Goal: Information Seeking & Learning: Learn about a topic

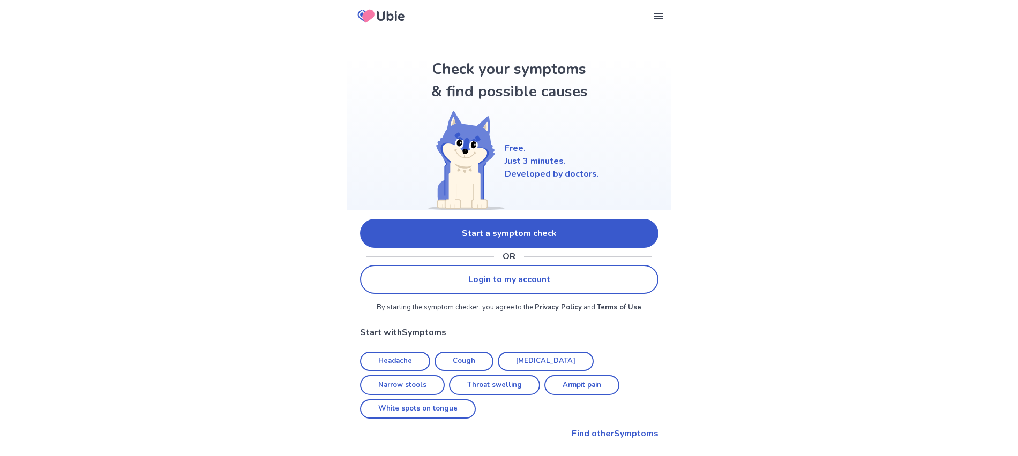
scroll to position [1, 0]
click at [511, 233] on link "Start a symptom check" at bounding box center [509, 233] width 298 height 29
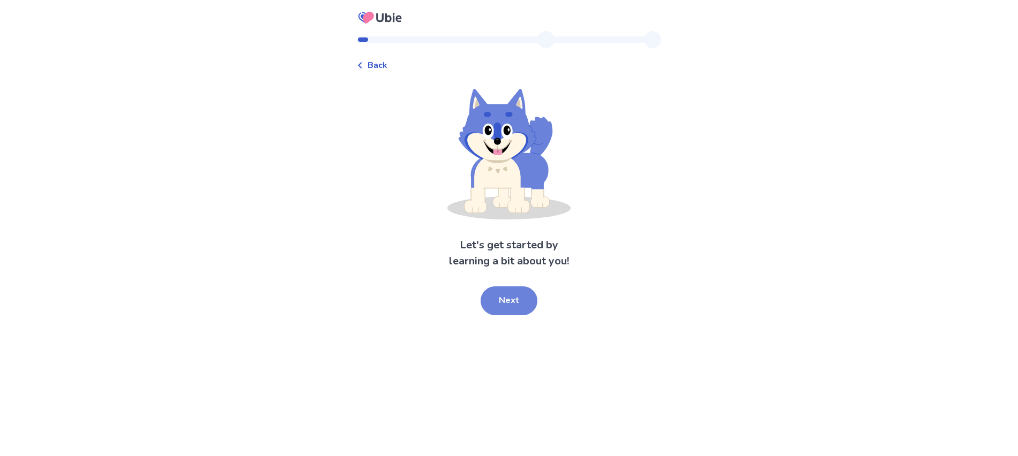
click at [521, 302] on button "Next" at bounding box center [509, 301] width 57 height 29
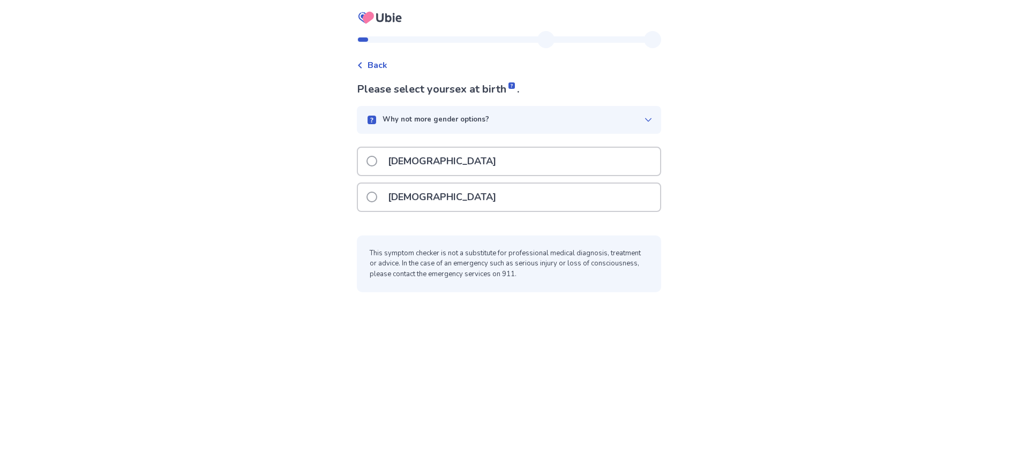
click at [404, 198] on p "[DEMOGRAPHIC_DATA]" at bounding box center [441, 197] width 121 height 27
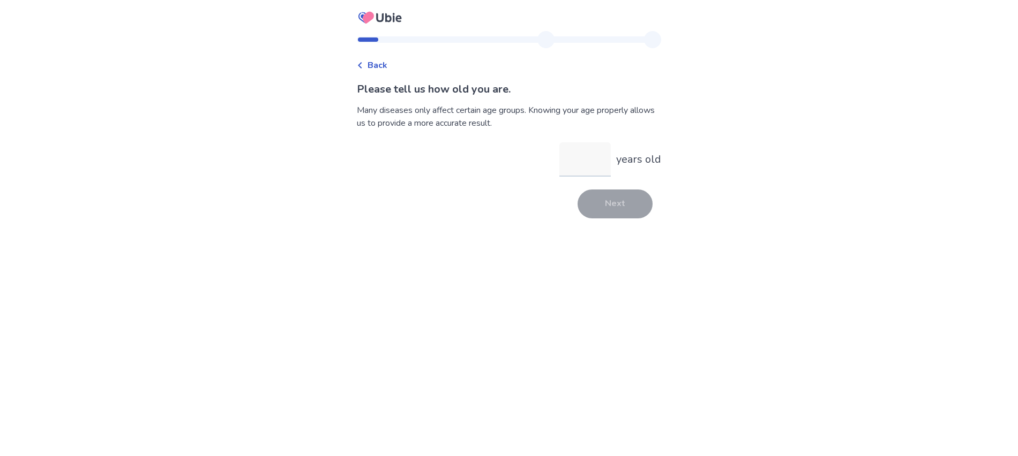
type input "**"
click at [603, 208] on button "Next" at bounding box center [615, 204] width 75 height 29
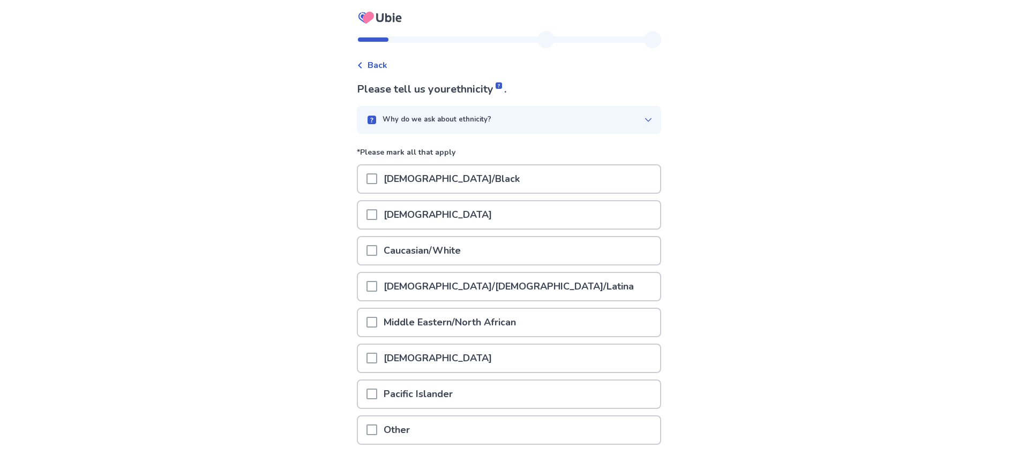
click at [377, 286] on span at bounding box center [371, 286] width 11 height 11
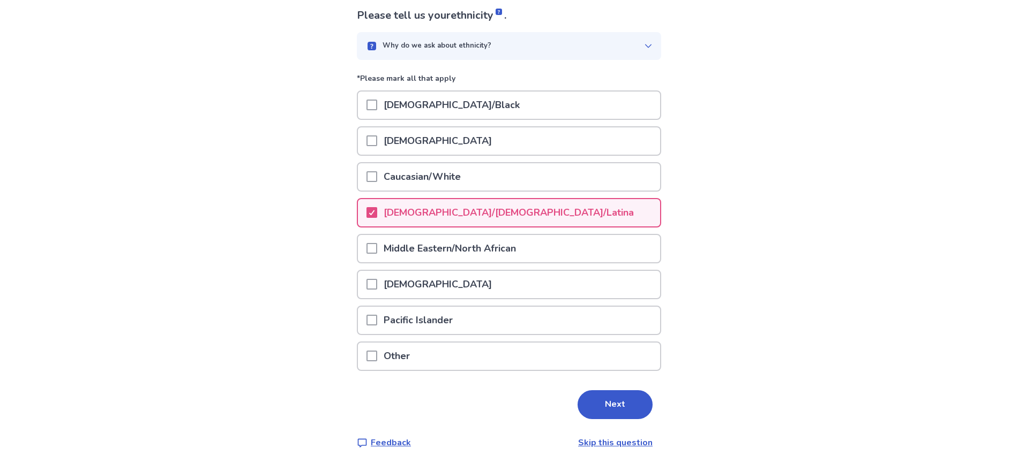
scroll to position [84, 0]
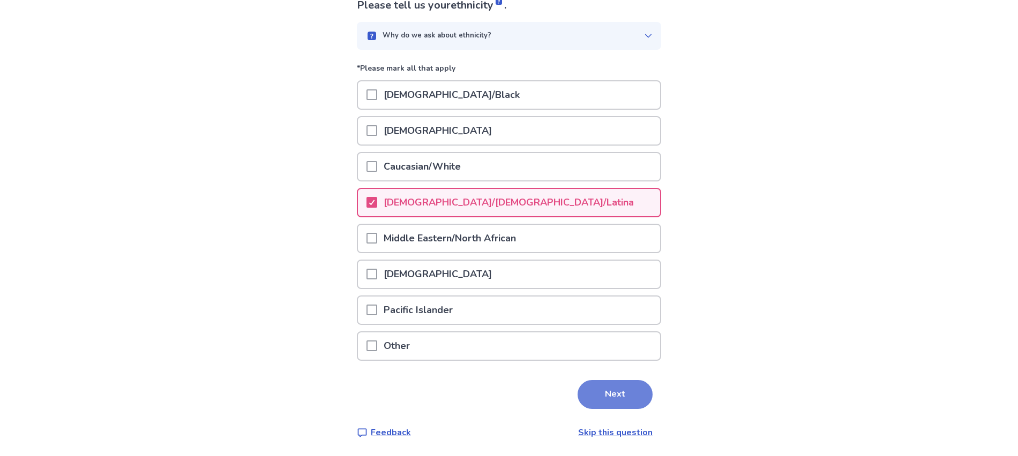
click at [617, 395] on button "Next" at bounding box center [615, 394] width 75 height 29
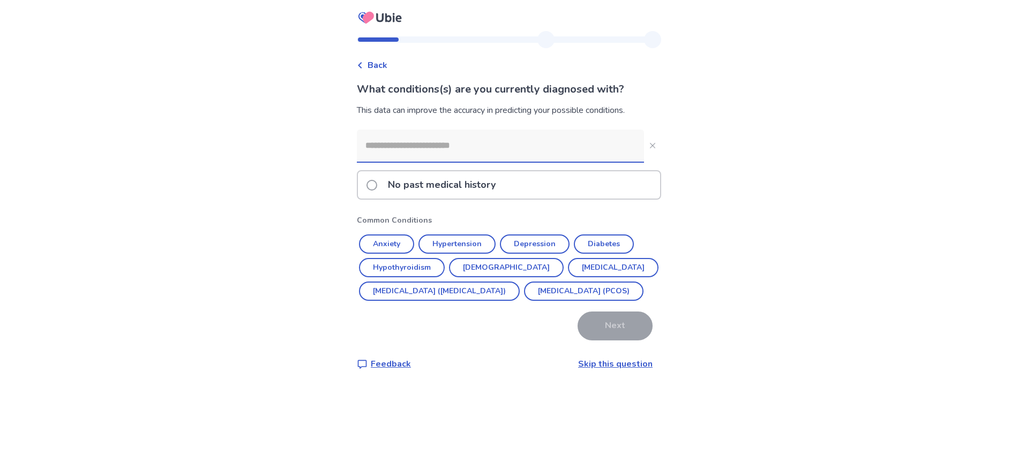
click at [375, 184] on span at bounding box center [371, 185] width 11 height 11
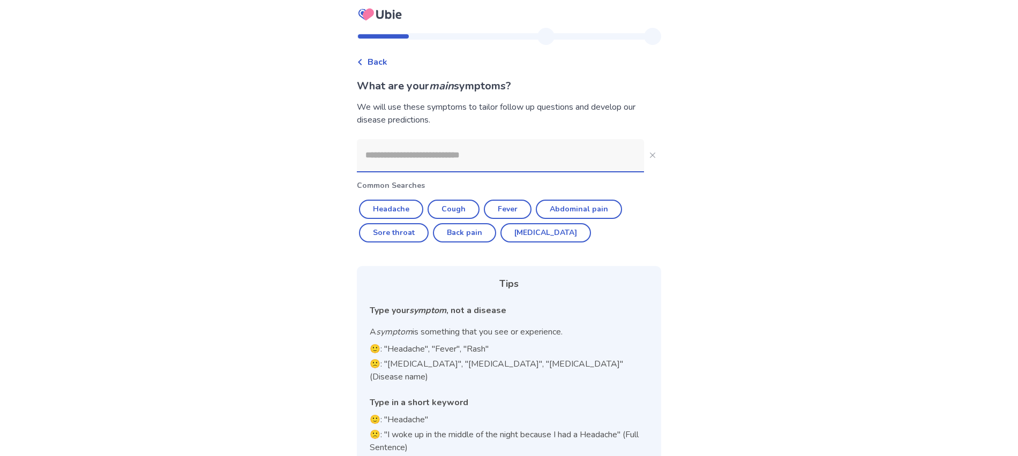
scroll to position [12, 0]
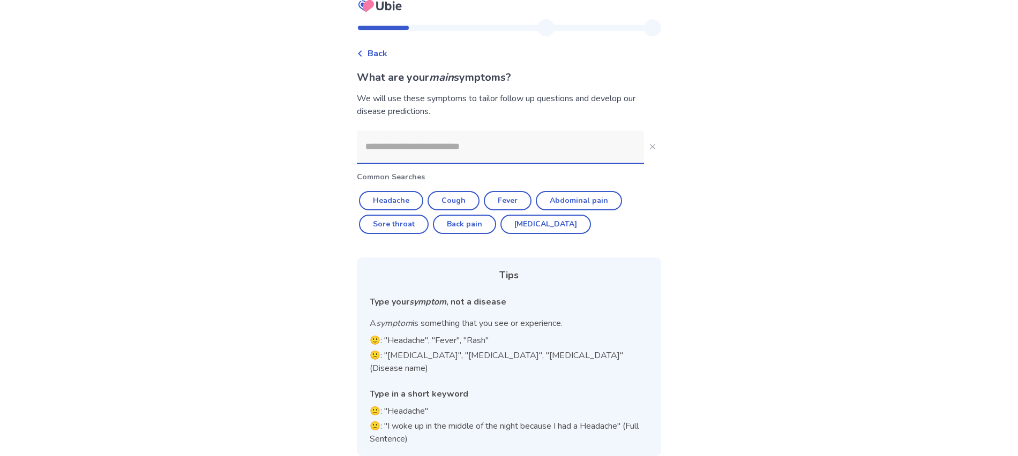
click at [390, 154] on input at bounding box center [500, 147] width 287 height 32
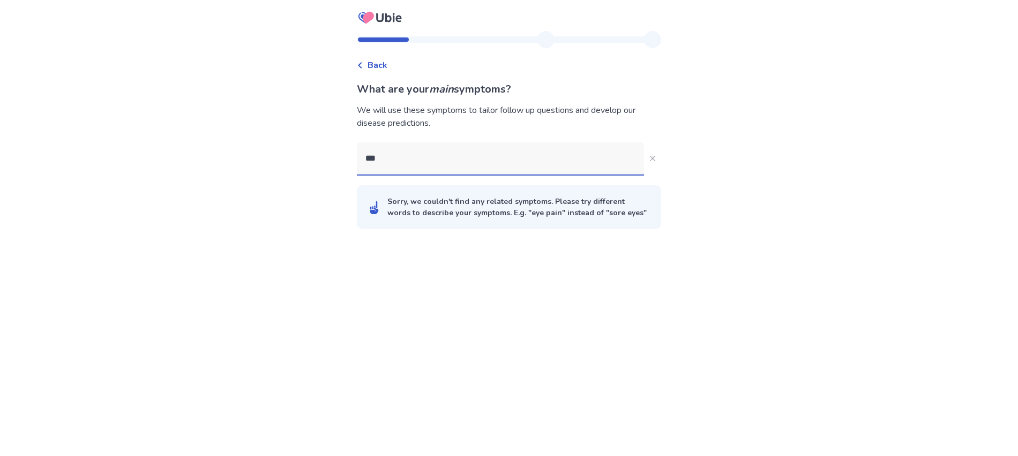
type input "****"
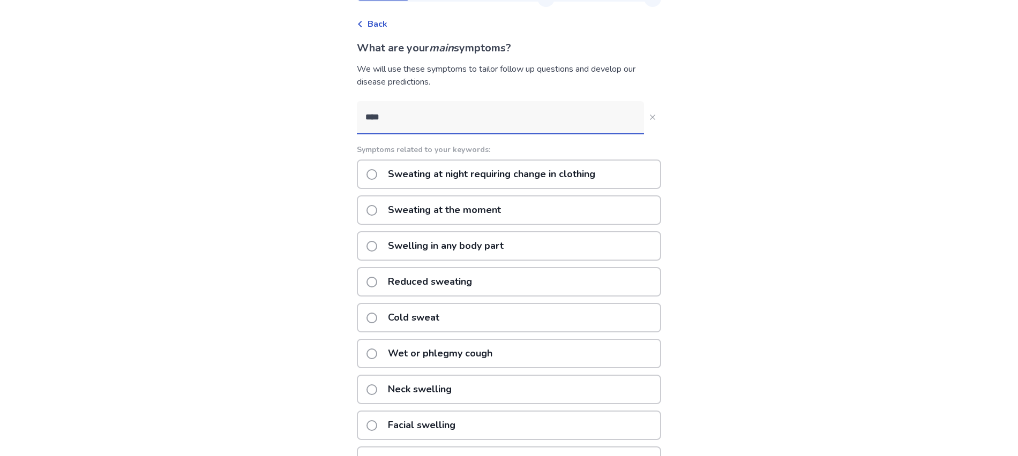
scroll to position [43, 0]
click at [443, 323] on p "Cold sweat" at bounding box center [413, 316] width 64 height 27
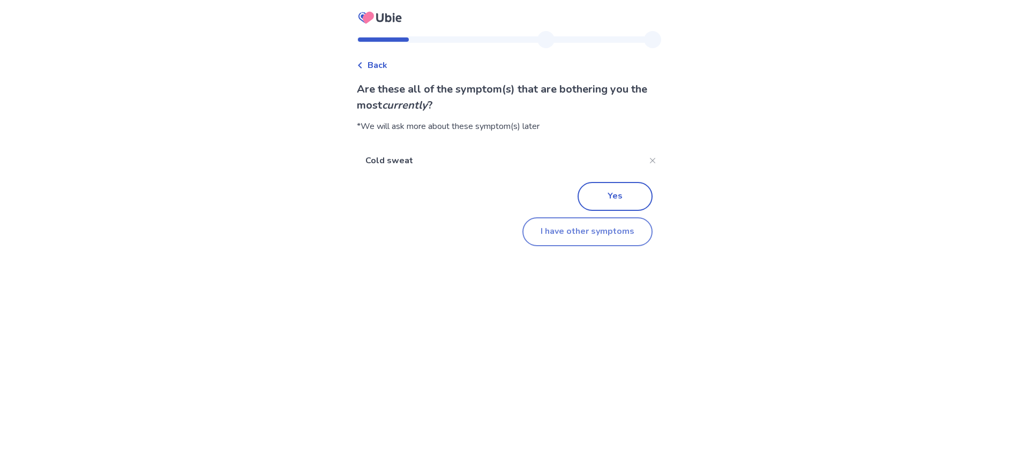
click at [581, 234] on button "I have other symptoms" at bounding box center [587, 232] width 130 height 29
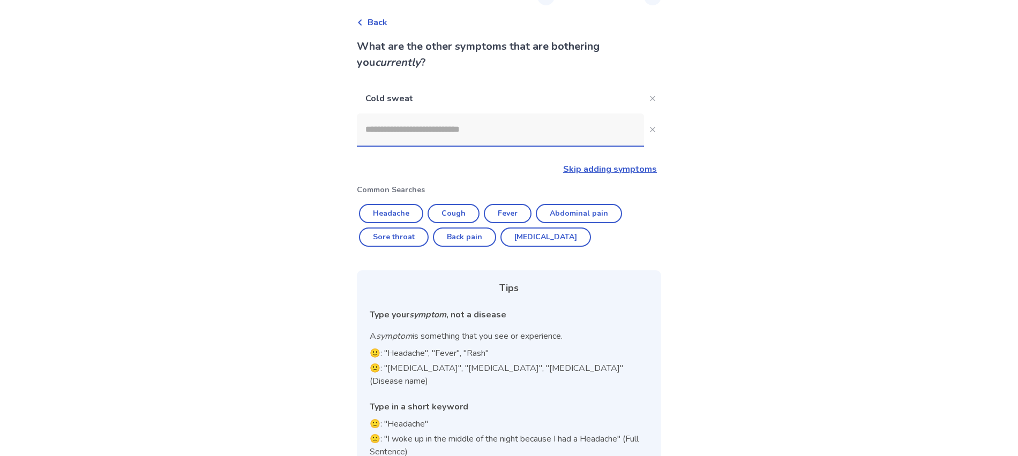
click at [413, 130] on input at bounding box center [500, 130] width 287 height 32
click at [472, 237] on button "Back pain" at bounding box center [464, 237] width 63 height 19
type input "*********"
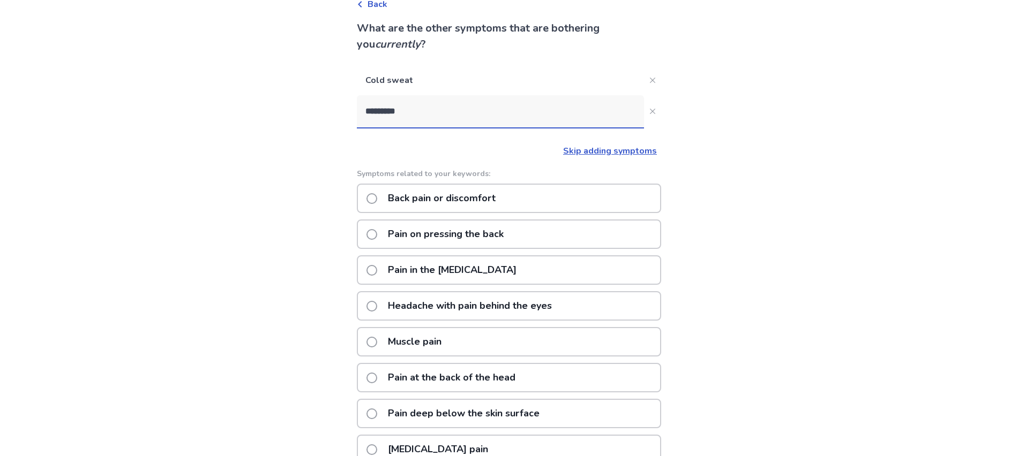
scroll to position [56, 0]
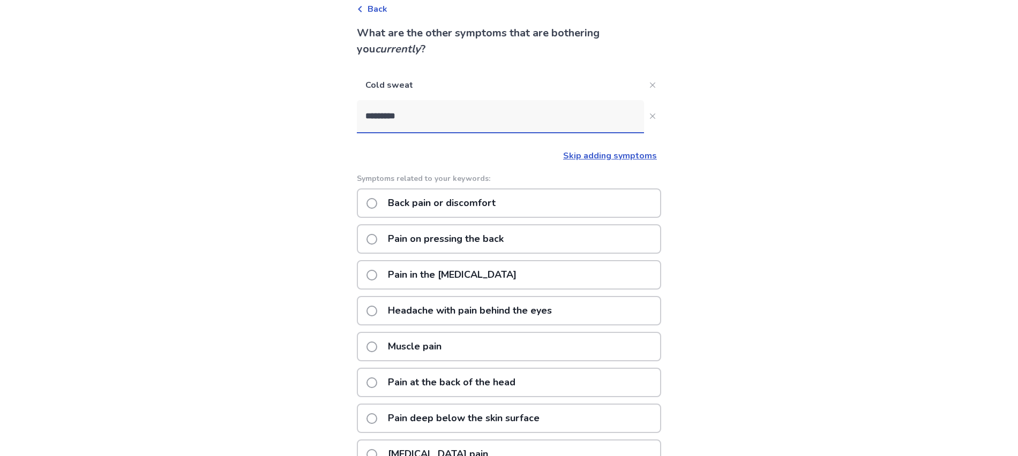
click at [456, 202] on p "Back pain or discomfort" at bounding box center [441, 203] width 121 height 27
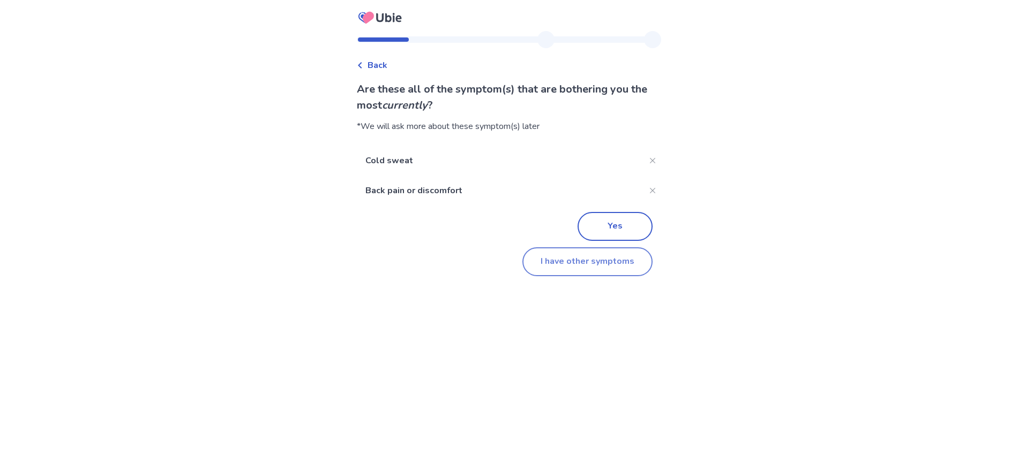
click at [611, 265] on button "I have other symptoms" at bounding box center [587, 262] width 130 height 29
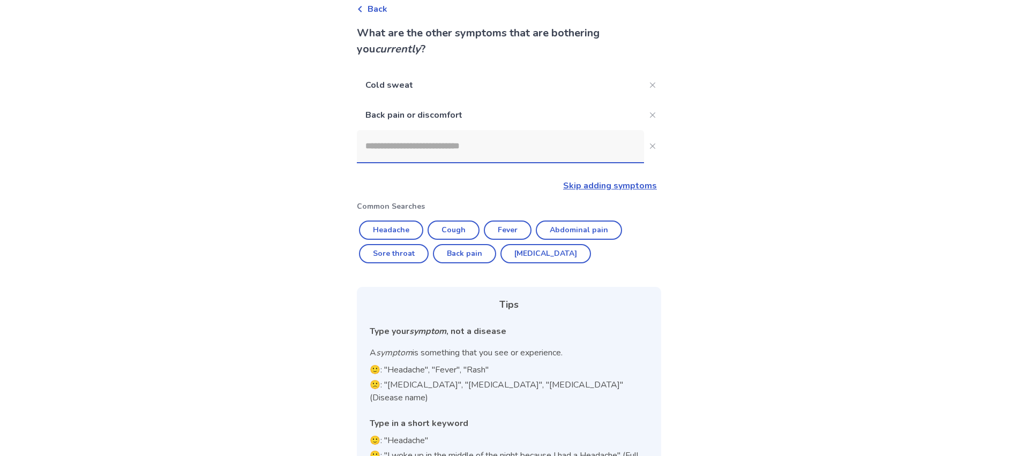
click at [440, 152] on input at bounding box center [500, 146] width 287 height 32
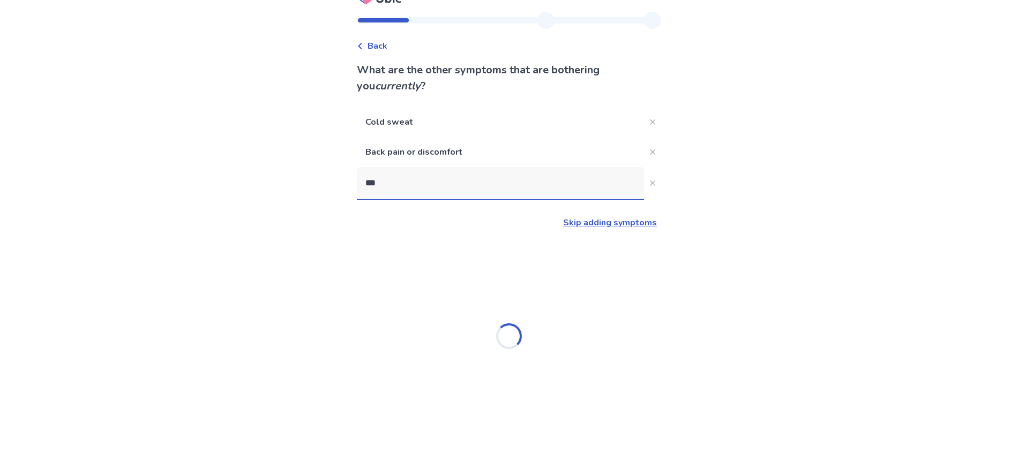
scroll to position [0, 0]
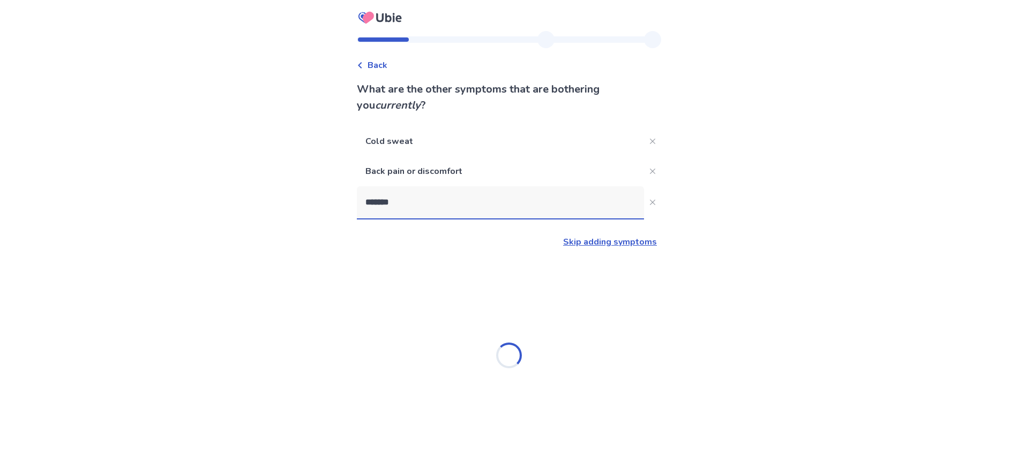
type input "********"
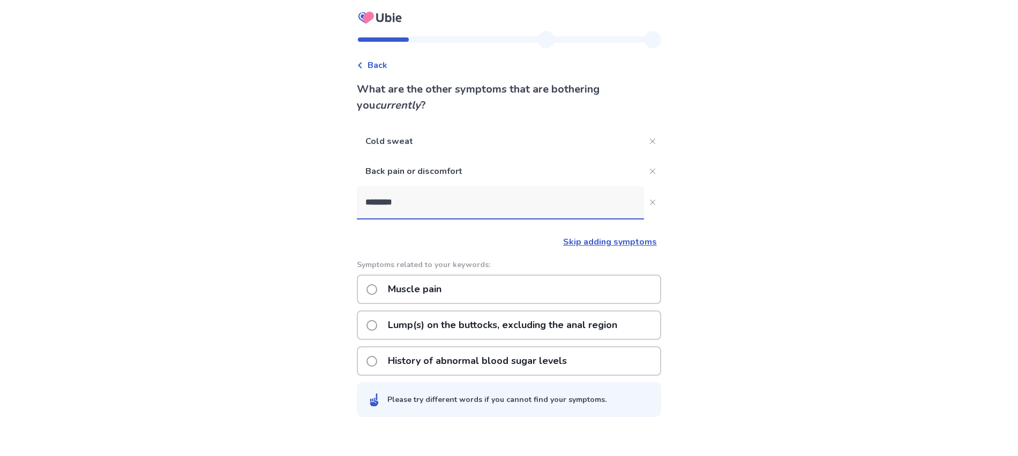
click at [399, 290] on p "Muscle pain" at bounding box center [414, 289] width 66 height 27
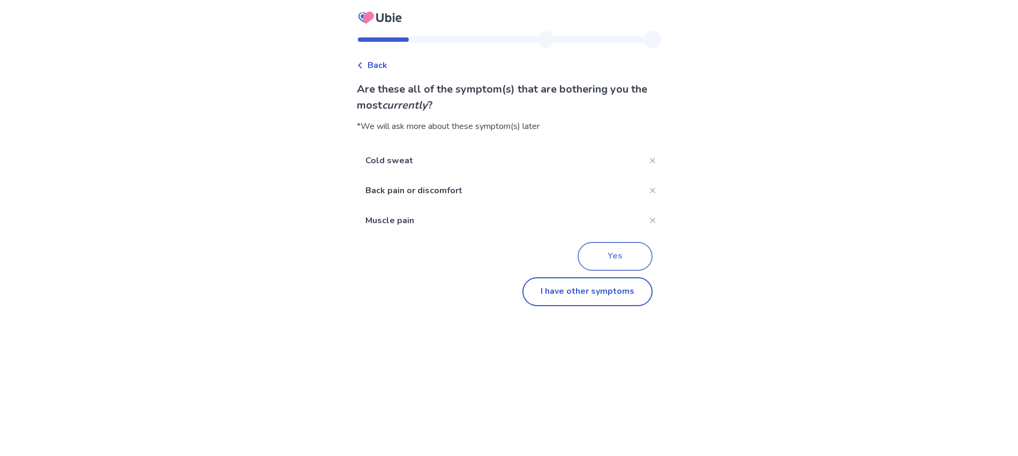
click at [605, 254] on button "Yes" at bounding box center [615, 256] width 75 height 29
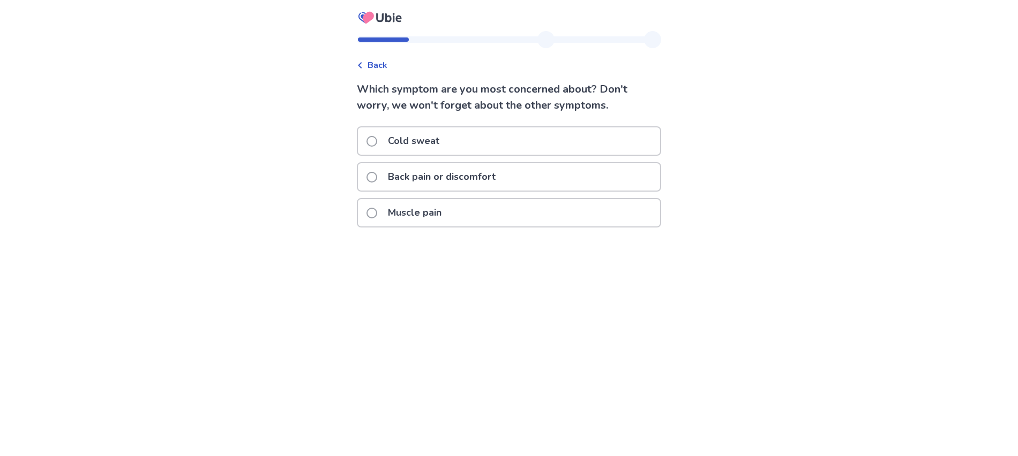
click at [435, 206] on p "Muscle pain" at bounding box center [414, 212] width 66 height 27
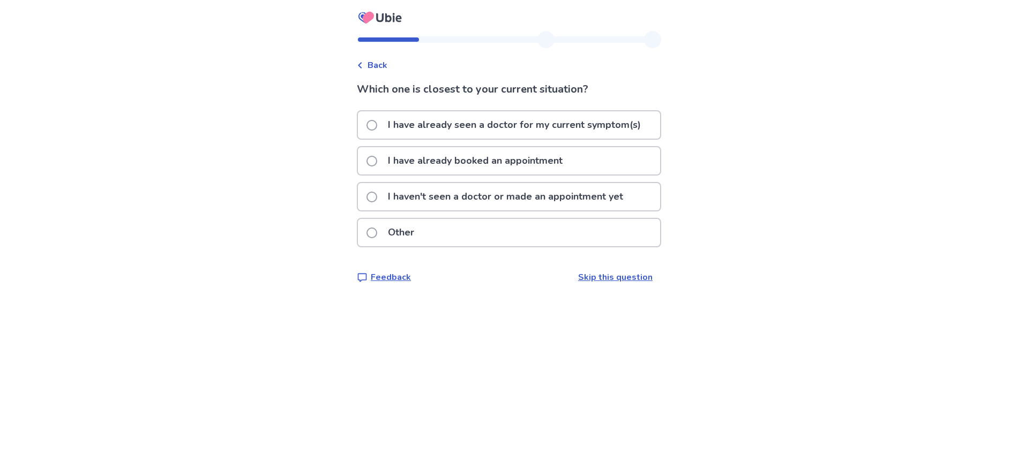
click at [420, 201] on p "I haven't seen a doctor or made an appointment yet" at bounding box center [505, 196] width 248 height 27
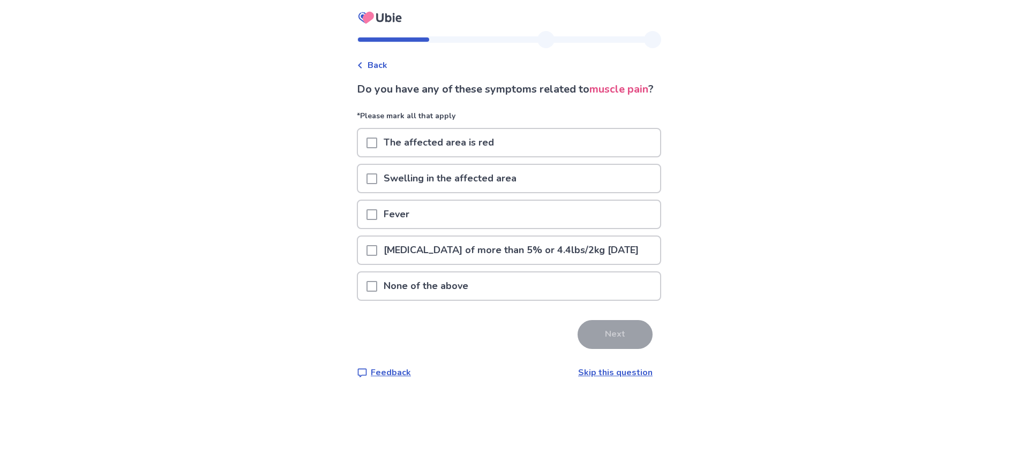
click at [421, 300] on p "None of the above" at bounding box center [426, 286] width 98 height 27
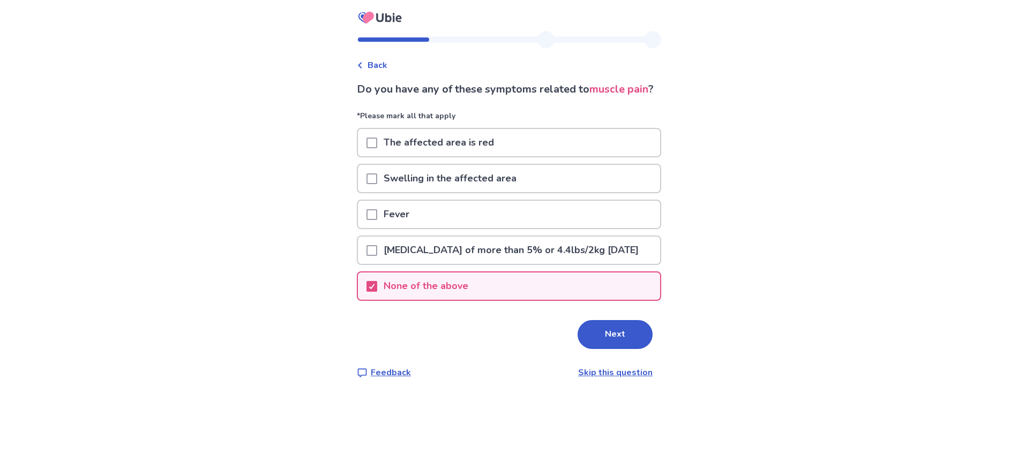
click at [621, 349] on button "Next" at bounding box center [615, 334] width 75 height 29
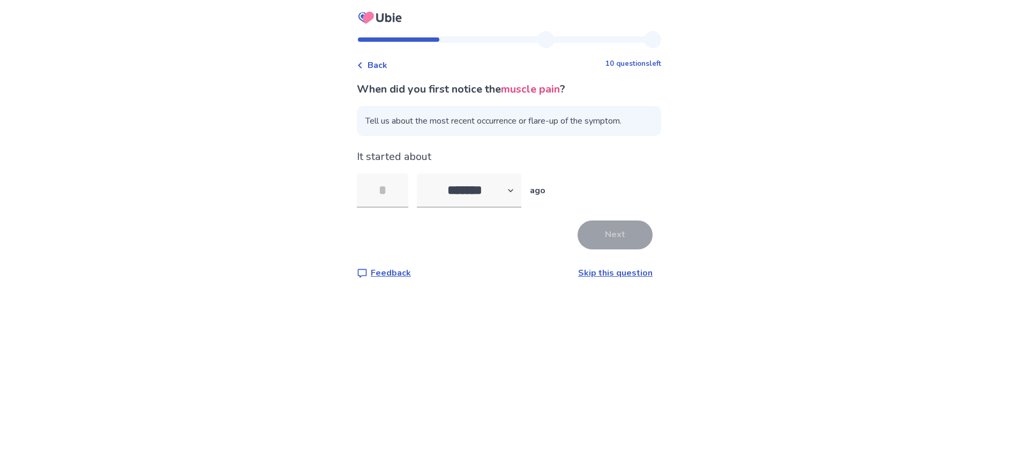
click at [415, 126] on span "Tell us about the most recent occurrence or flare-up of the symptom." at bounding box center [509, 121] width 304 height 30
click at [418, 122] on span "Tell us about the most recent occurrence or flare-up of the symptom." at bounding box center [509, 121] width 304 height 30
click at [469, 109] on span "Tell us about the most recent occurrence or flare-up of the symptom." at bounding box center [509, 121] width 304 height 30
click at [480, 120] on span "Tell us about the most recent occurrence or flare-up of the symptom." at bounding box center [509, 121] width 304 height 30
drag, startPoint x: 485, startPoint y: 123, endPoint x: 415, endPoint y: 117, distance: 70.4
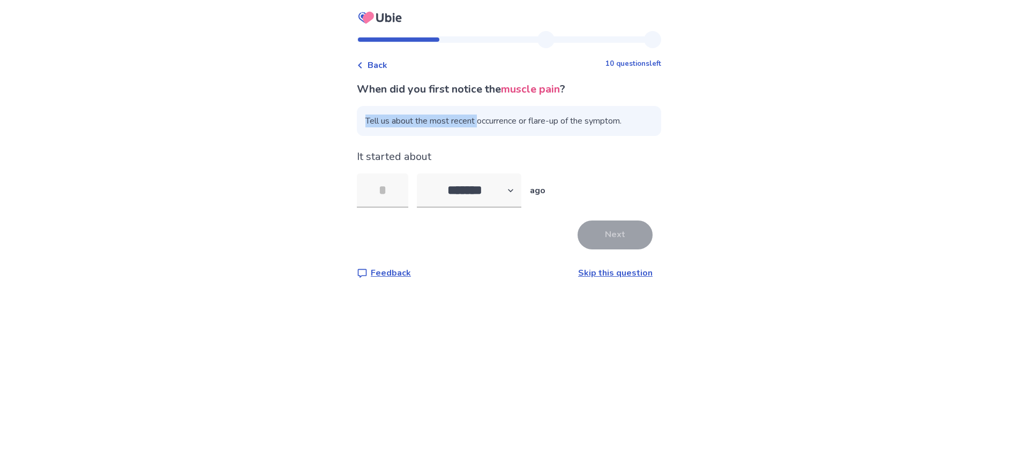
click at [353, 117] on div "Back 10 questions left When did you first notice the muscle pain ? Tell us abou…" at bounding box center [509, 228] width 1018 height 456
click at [416, 117] on span "Tell us about the most recent occurrence or flare-up of the symptom." at bounding box center [509, 121] width 304 height 30
click at [622, 159] on p "It started about" at bounding box center [509, 157] width 304 height 16
drag, startPoint x: 641, startPoint y: 120, endPoint x: 381, endPoint y: 164, distance: 264.1
click at [374, 148] on div "When did you first notice the muscle pain ? Tell us about the most recent occur…" at bounding box center [509, 180] width 304 height 198
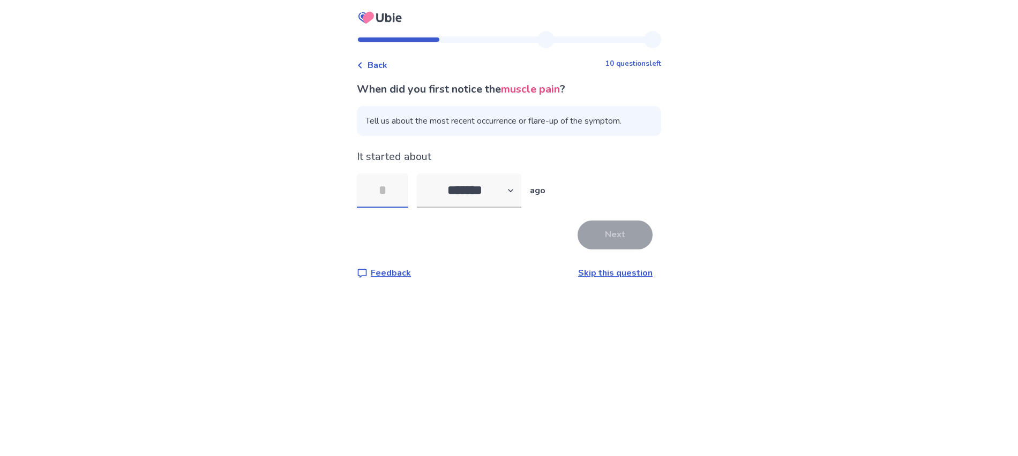
click at [391, 195] on input "tel" at bounding box center [382, 191] width 51 height 34
click at [512, 195] on select "******* ****** ******* ******** *******" at bounding box center [469, 191] width 104 height 34
select select "*"
click at [423, 174] on select "******* ****** ******* ******** *******" at bounding box center [469, 191] width 104 height 34
click at [393, 188] on input "tel" at bounding box center [382, 191] width 51 height 34
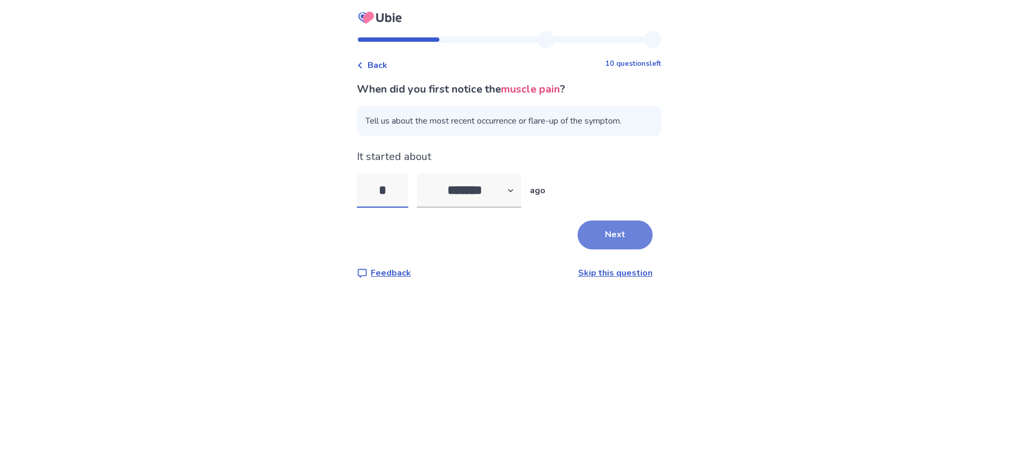
type input "*"
click at [607, 235] on button "Next" at bounding box center [615, 235] width 75 height 29
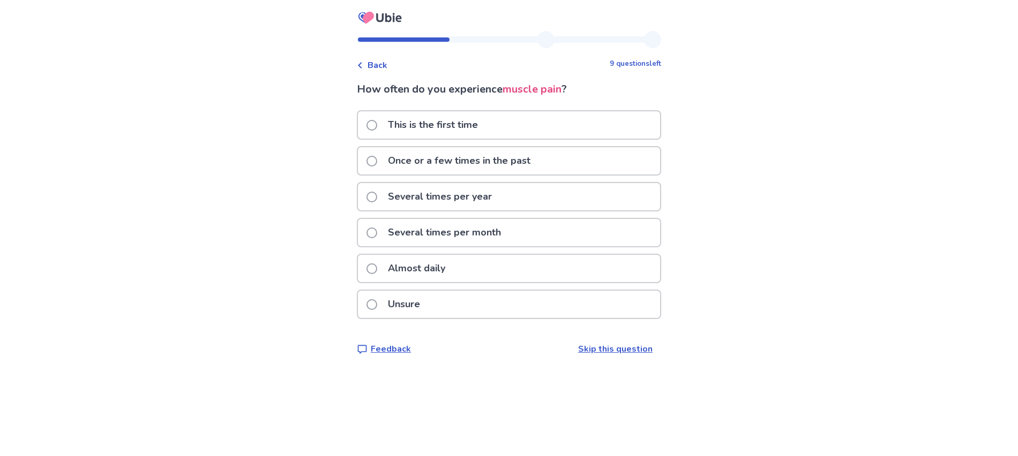
click at [411, 305] on p "Unsure" at bounding box center [403, 304] width 45 height 27
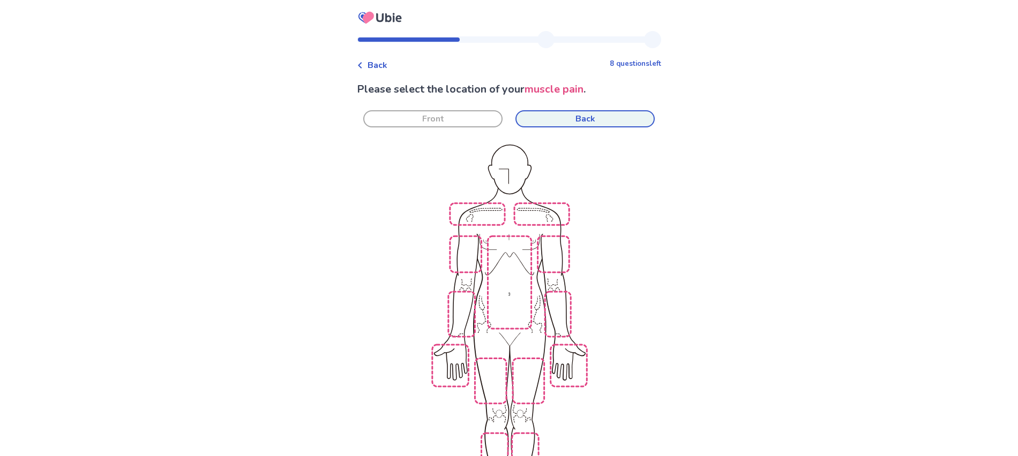
click at [619, 113] on button "Back" at bounding box center [584, 118] width 139 height 17
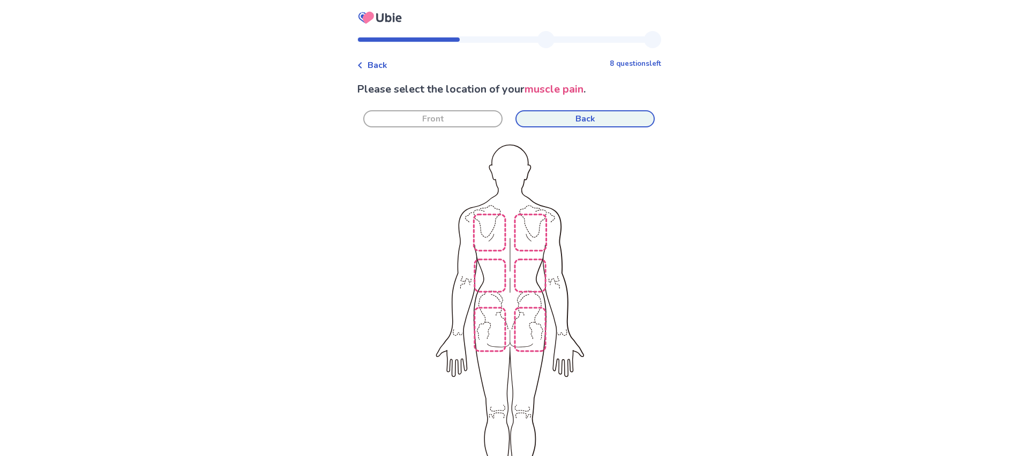
click at [485, 317] on img at bounding box center [369, 338] width 609 height 412
click at [485, 275] on img at bounding box center [369, 338] width 609 height 412
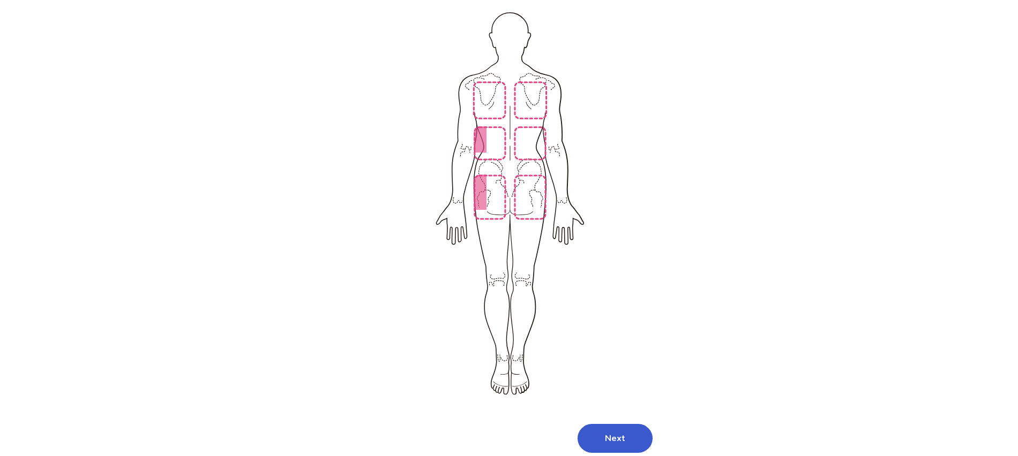
scroll to position [158, 0]
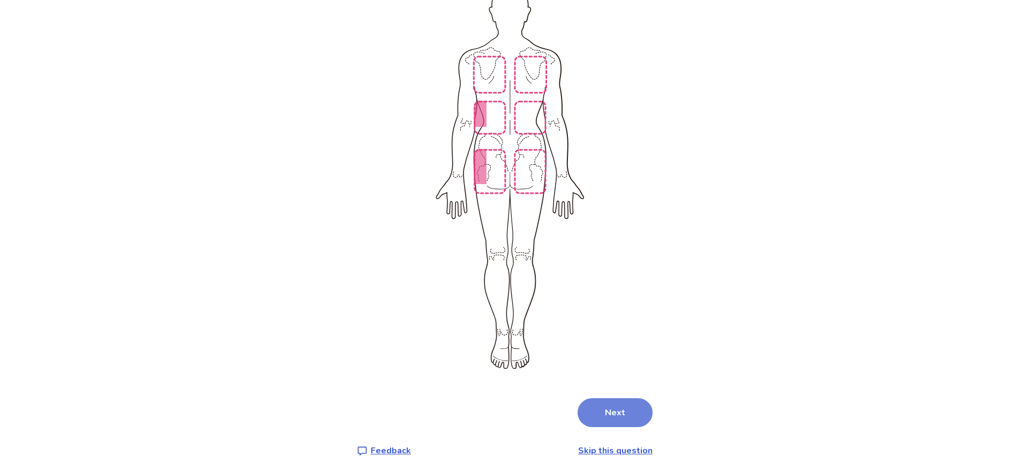
click at [626, 404] on button "Next" at bounding box center [615, 413] width 75 height 29
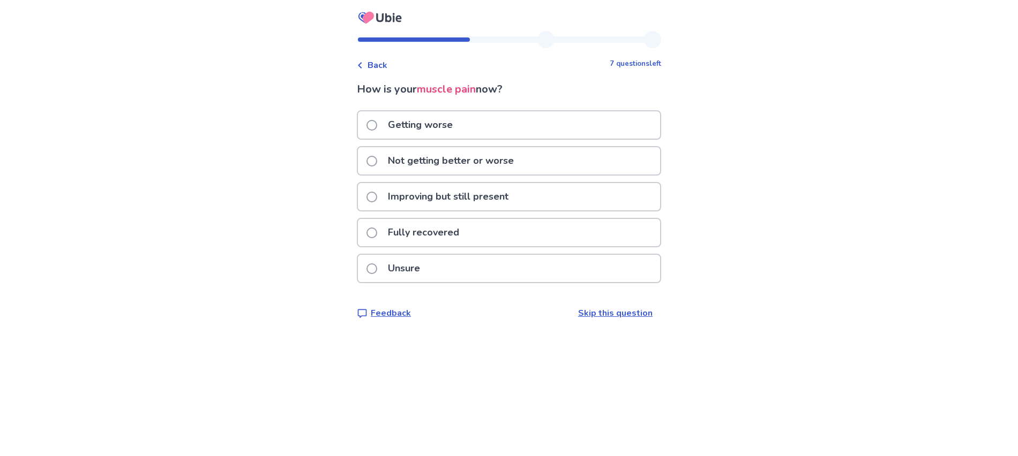
click at [460, 158] on p "Not getting better or worse" at bounding box center [450, 160] width 139 height 27
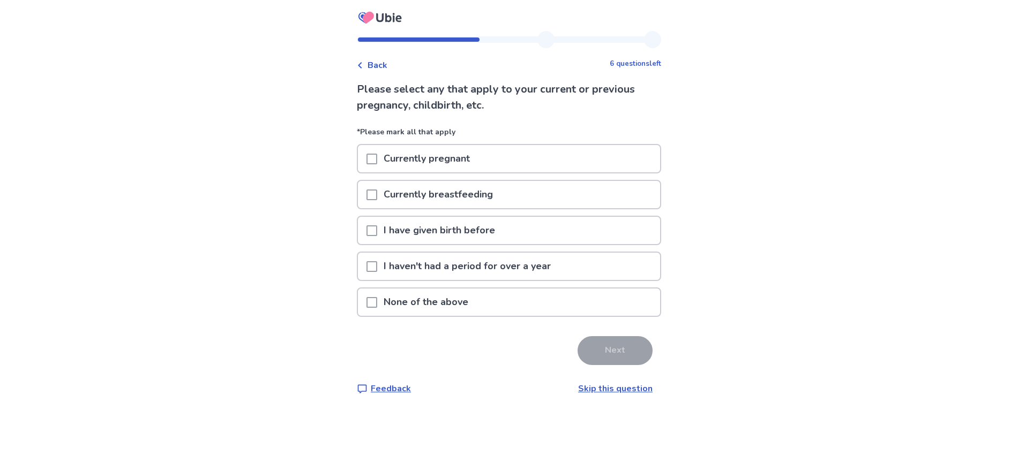
click at [376, 306] on span at bounding box center [371, 302] width 11 height 11
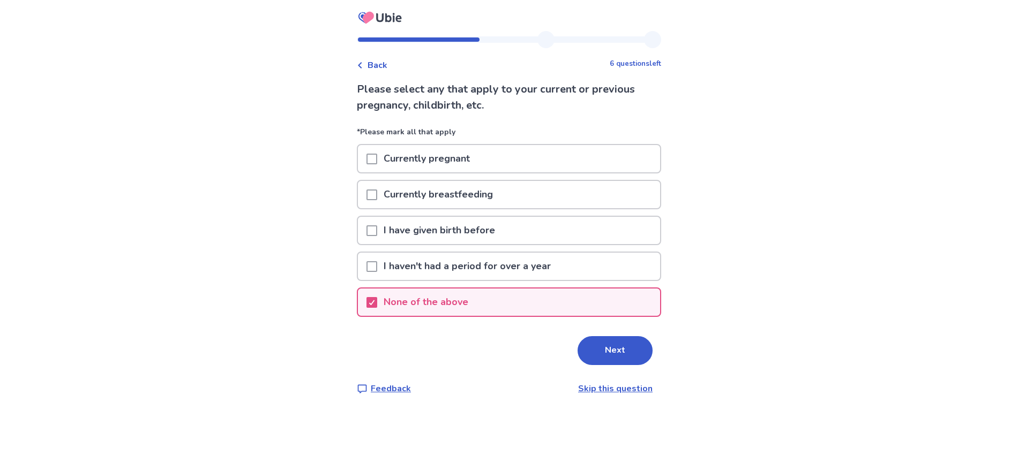
drag, startPoint x: 612, startPoint y: 347, endPoint x: 600, endPoint y: 333, distance: 19.0
click at [612, 348] on button "Next" at bounding box center [615, 350] width 75 height 29
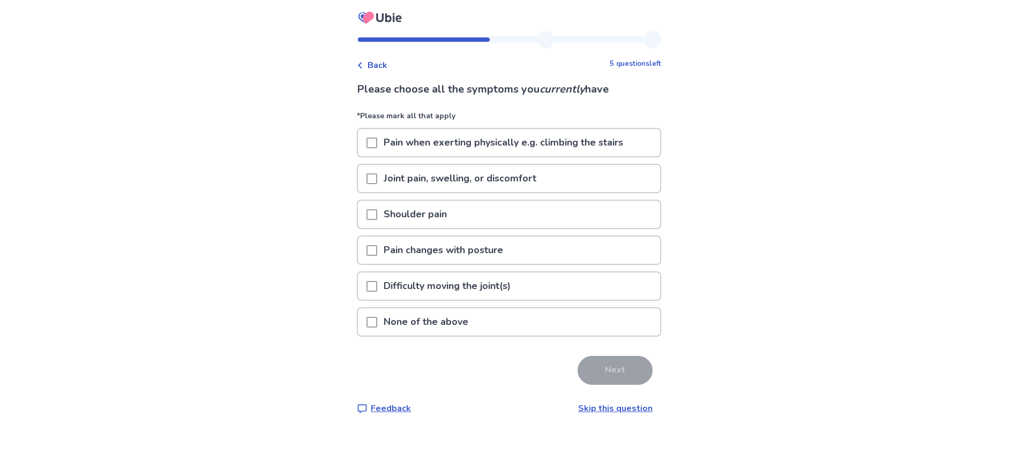
click at [374, 320] on span at bounding box center [371, 322] width 11 height 11
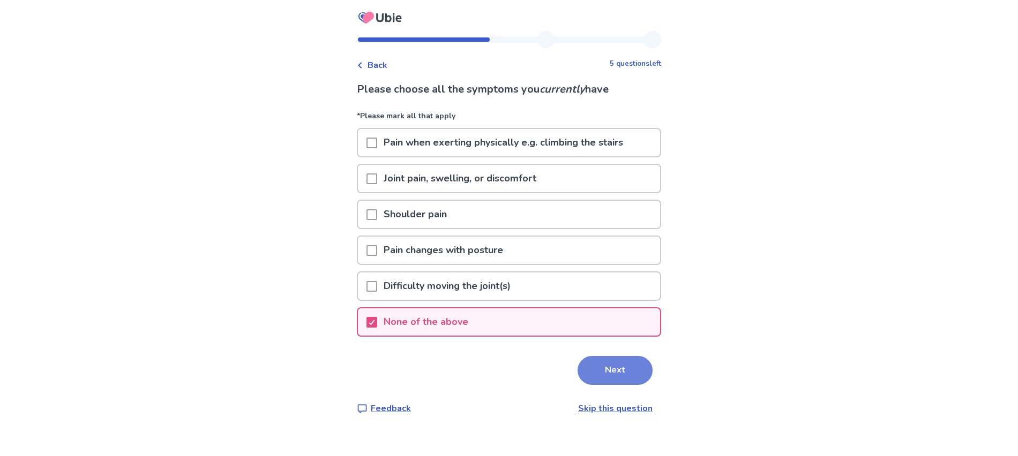
click at [622, 372] on button "Next" at bounding box center [615, 370] width 75 height 29
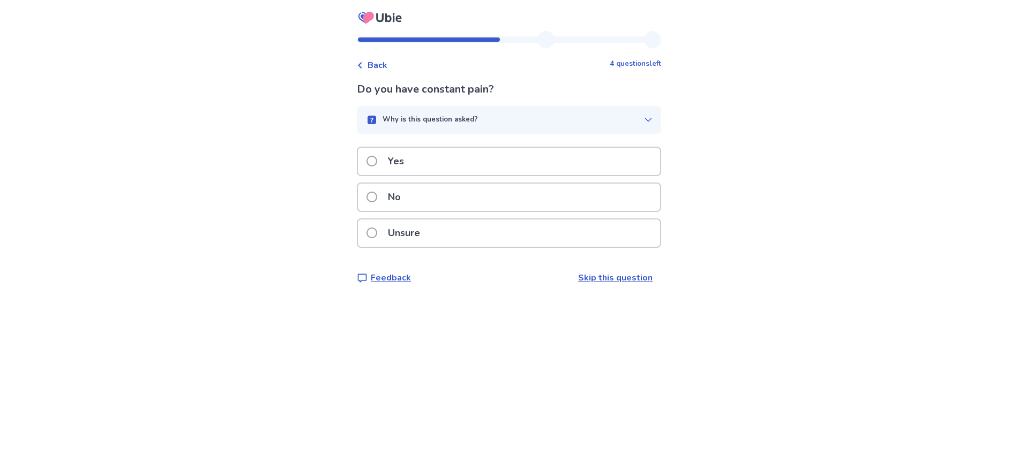
click at [377, 161] on span at bounding box center [371, 161] width 11 height 11
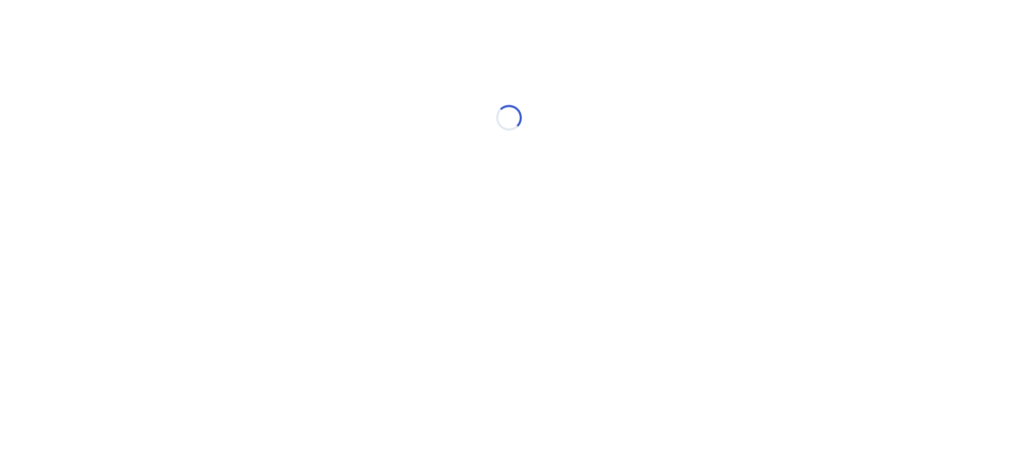
select select "*"
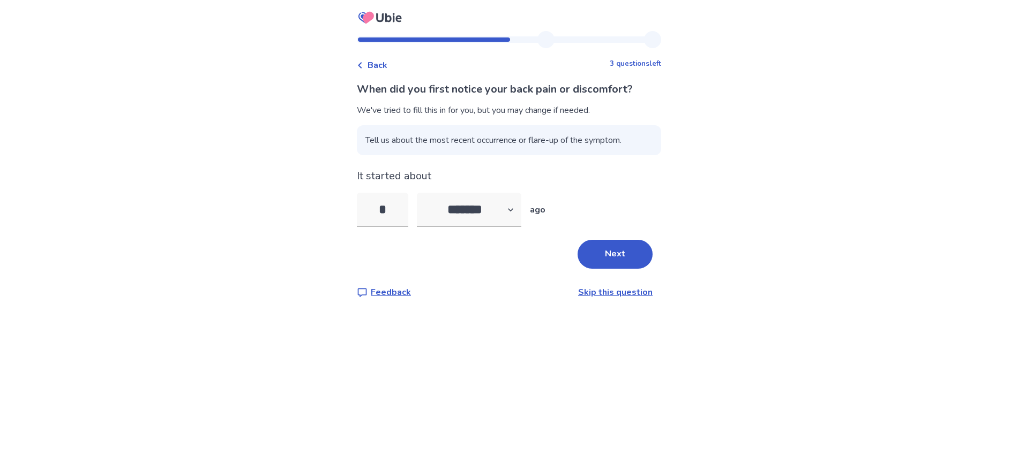
click at [516, 272] on div "When did you first notice your back pain or discomfort? We've tried to fill thi…" at bounding box center [509, 190] width 304 height 218
click at [609, 258] on button "Next" at bounding box center [615, 254] width 75 height 29
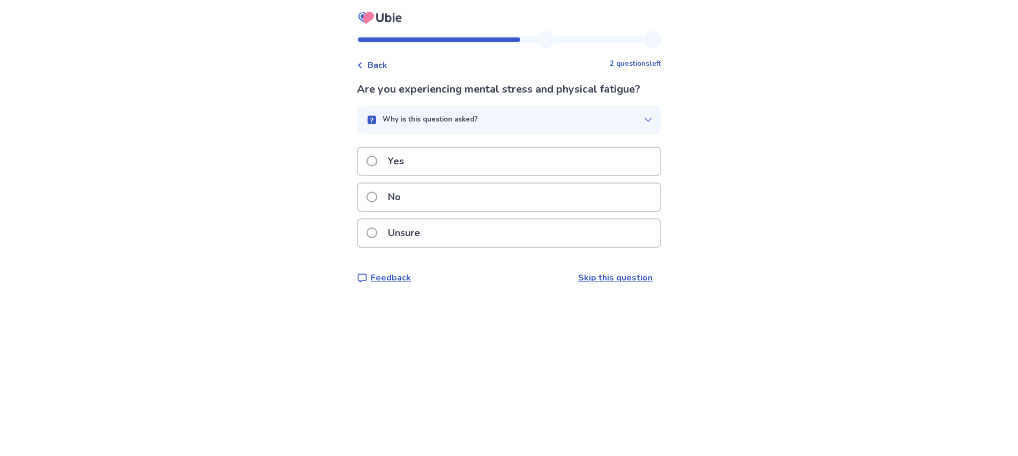
click at [441, 198] on div "No" at bounding box center [509, 197] width 302 height 27
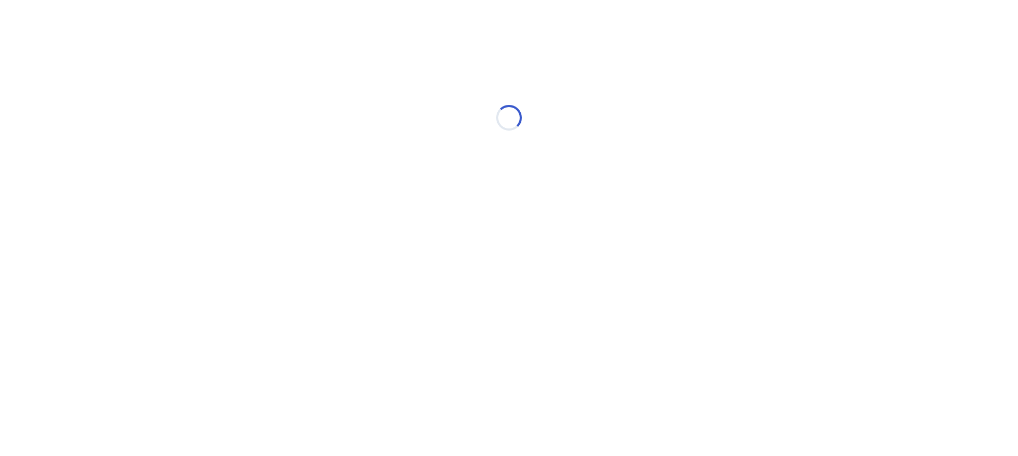
select select "*"
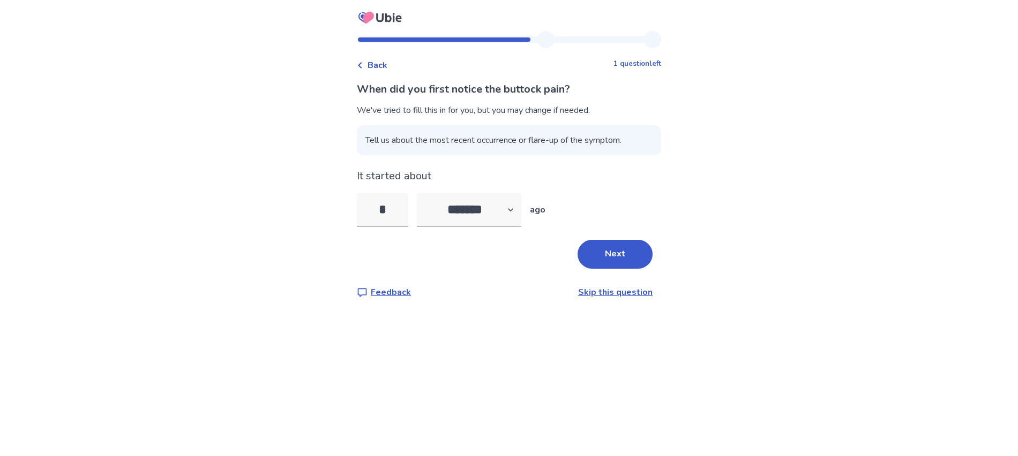
click at [525, 281] on div "When did you first notice the buttock pain? We've tried to fill this in for you…" at bounding box center [509, 190] width 304 height 218
click at [631, 258] on button "Next" at bounding box center [615, 254] width 75 height 29
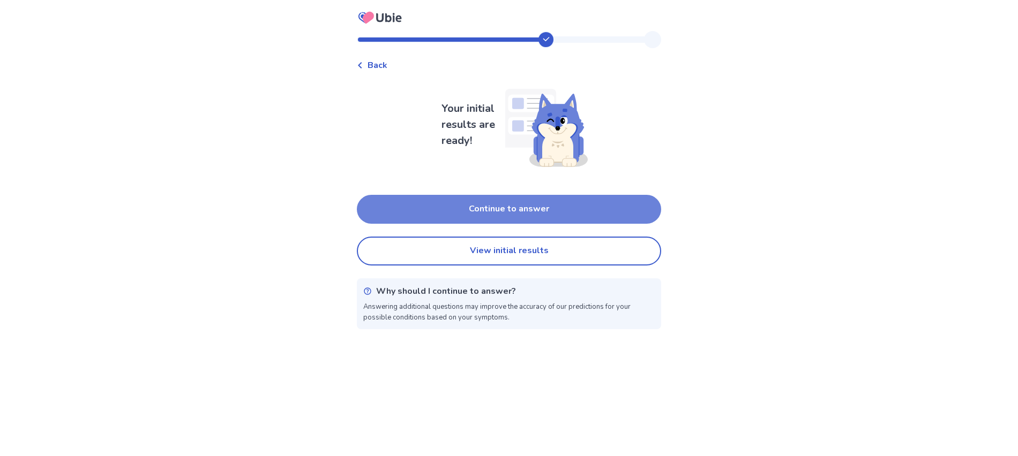
click at [497, 213] on button "Continue to answer" at bounding box center [509, 209] width 304 height 29
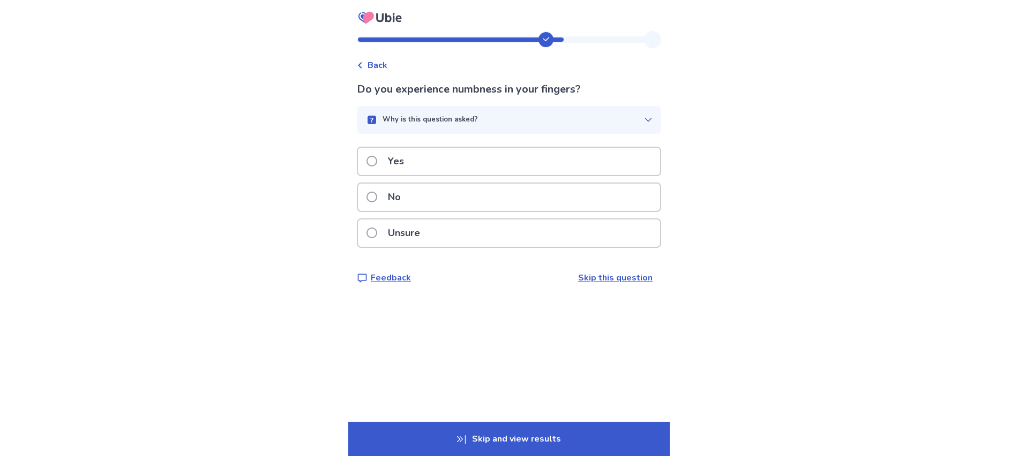
click at [453, 196] on div "No" at bounding box center [509, 197] width 302 height 27
click at [477, 163] on div "Yes" at bounding box center [509, 161] width 302 height 27
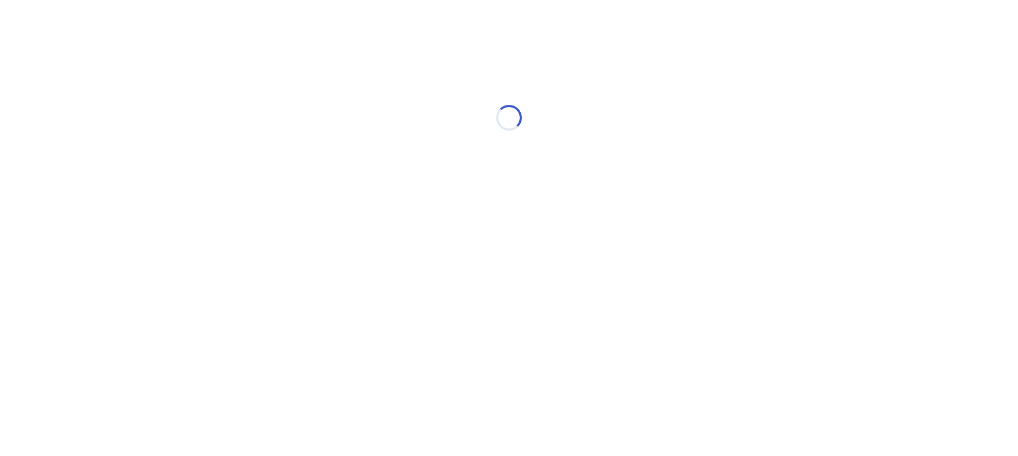
select select "*"
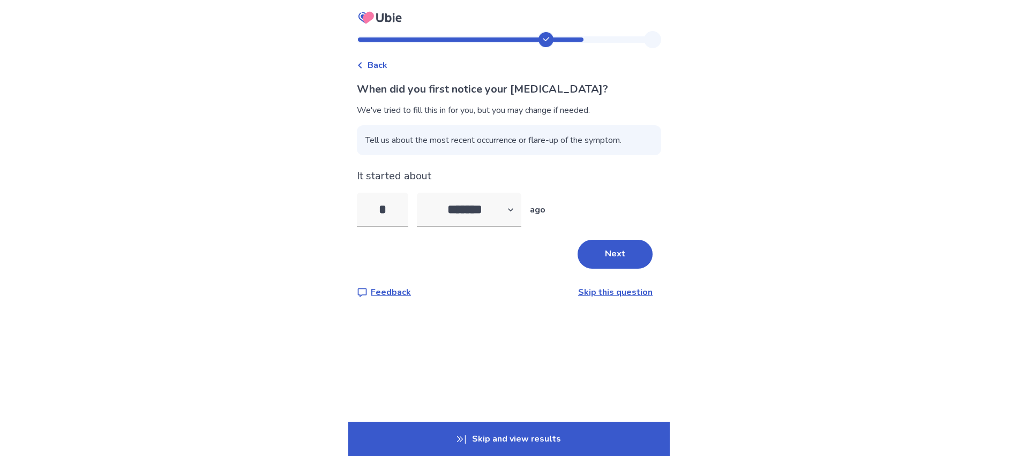
click at [510, 241] on div "Next" at bounding box center [509, 254] width 304 height 29
click at [589, 247] on button "Next" at bounding box center [615, 254] width 75 height 29
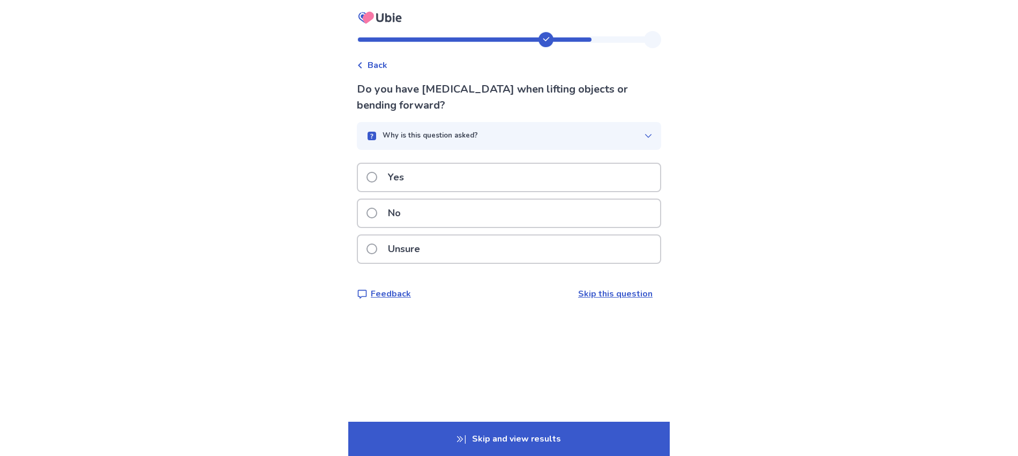
click at [504, 177] on div "Yes" at bounding box center [509, 177] width 302 height 27
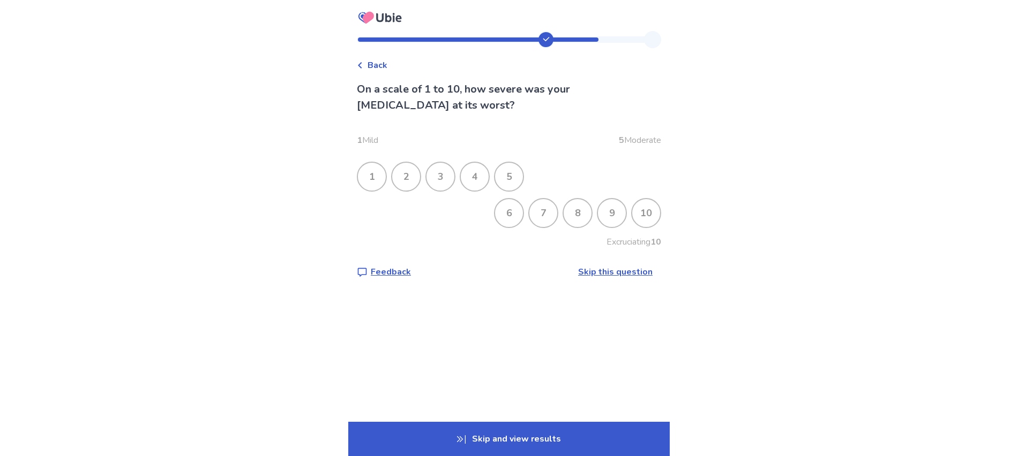
click at [444, 169] on div "3" at bounding box center [440, 177] width 28 height 28
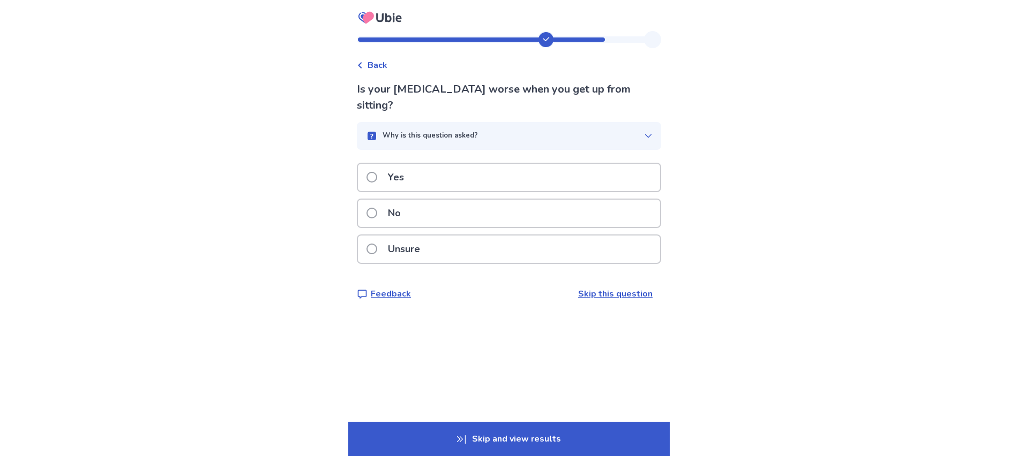
click at [480, 222] on div "No" at bounding box center [509, 213] width 302 height 27
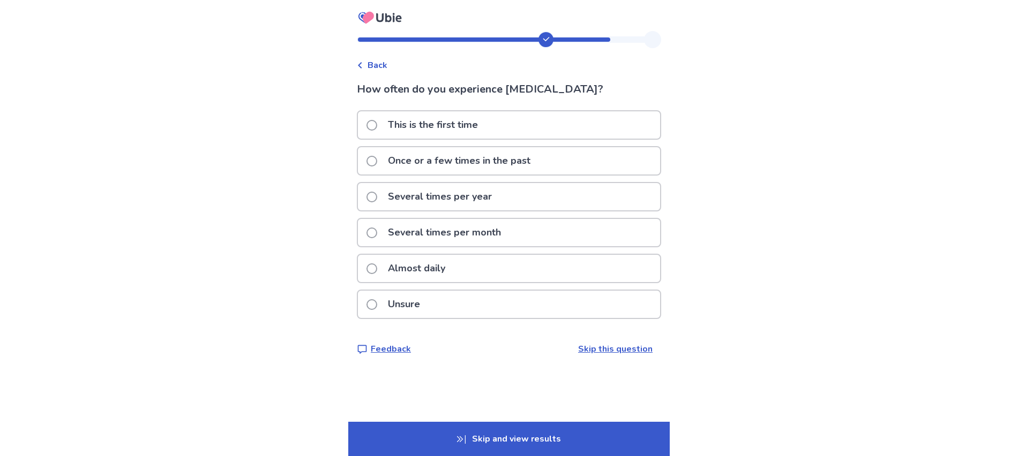
click at [469, 124] on p "This is the first time" at bounding box center [432, 124] width 103 height 27
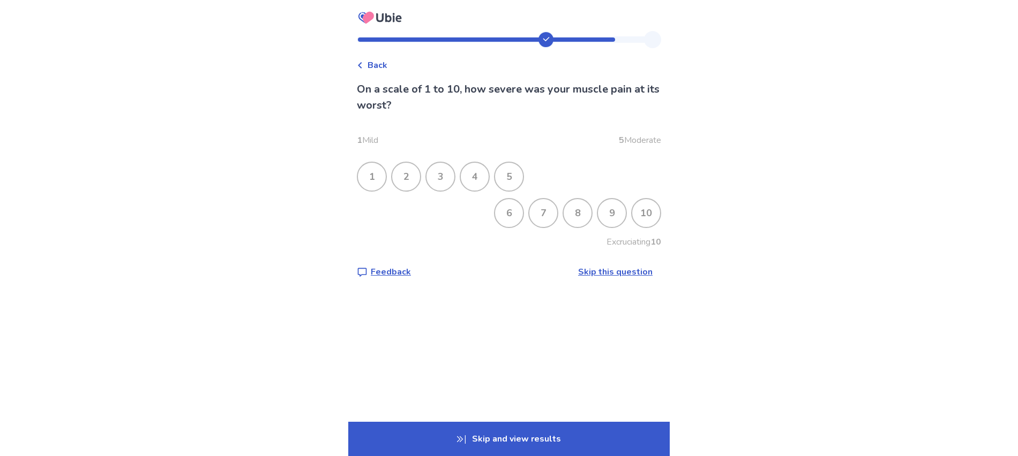
click at [485, 177] on div "4" at bounding box center [475, 177] width 28 height 28
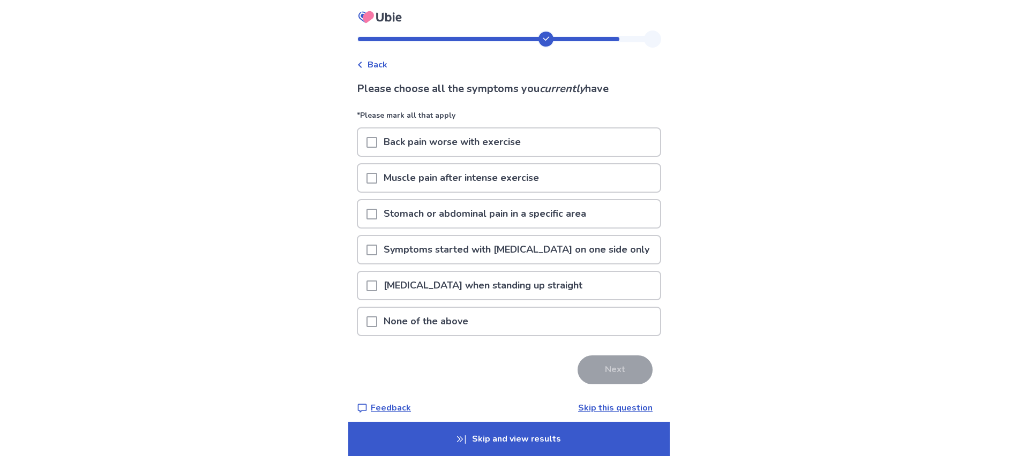
scroll to position [1, 0]
click at [377, 239] on div at bounding box center [371, 249] width 11 height 27
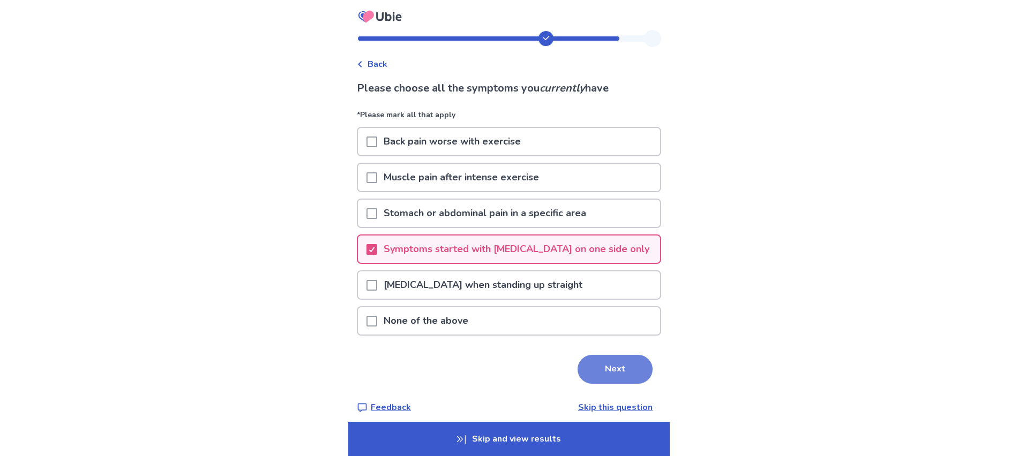
click at [630, 366] on button "Next" at bounding box center [615, 369] width 75 height 29
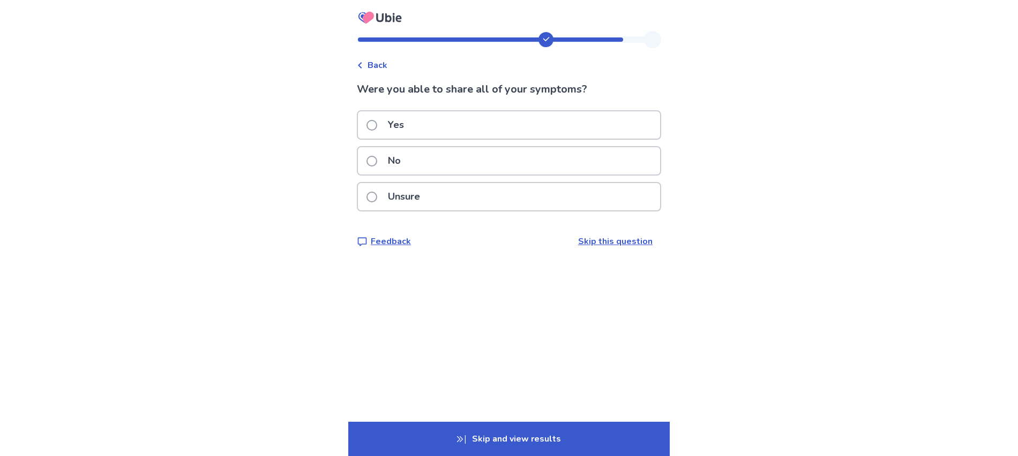
click at [401, 123] on p "Yes" at bounding box center [395, 124] width 29 height 27
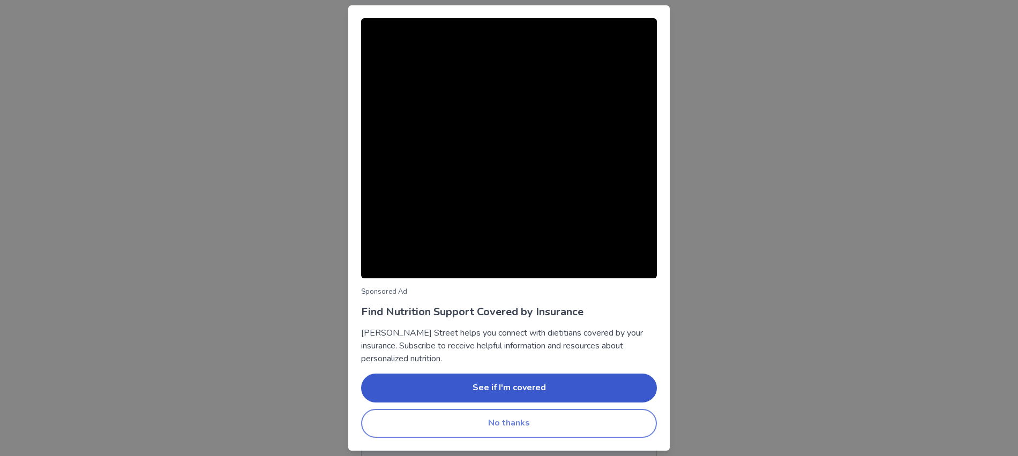
click at [520, 423] on button "No thanks" at bounding box center [509, 423] width 296 height 29
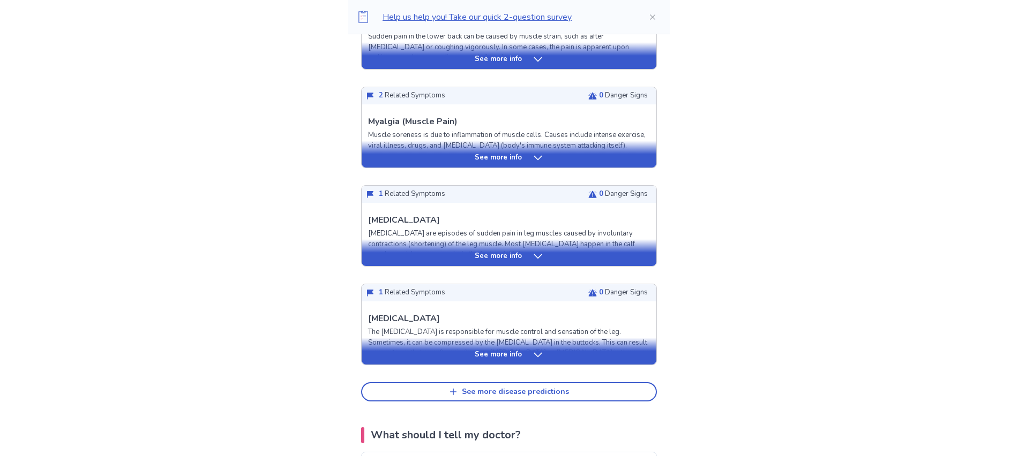
scroll to position [379, 0]
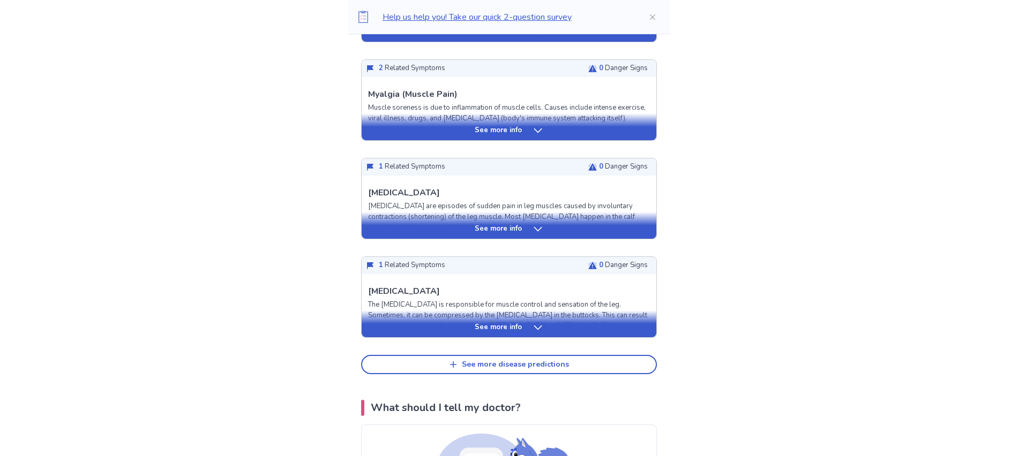
click at [513, 332] on p "See more info" at bounding box center [498, 328] width 47 height 11
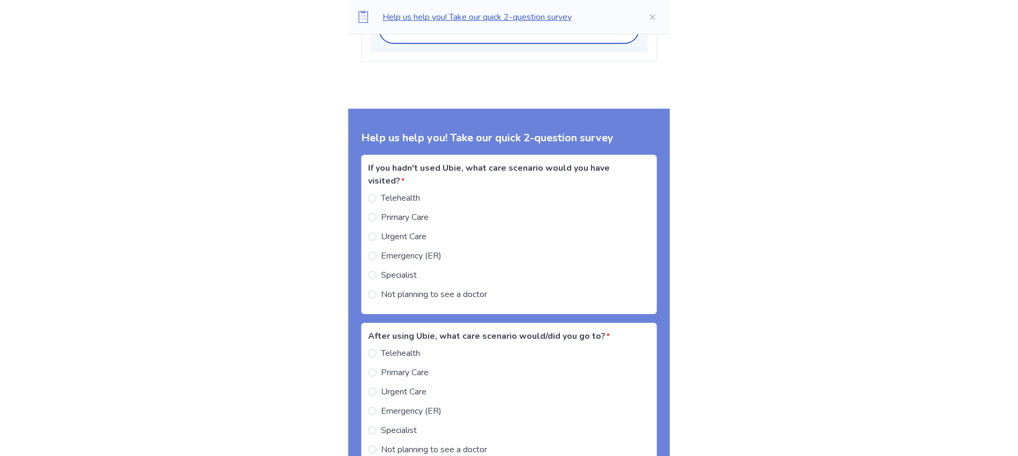
scroll to position [1625, 0]
click at [383, 204] on label "Telehealth" at bounding box center [394, 197] width 52 height 13
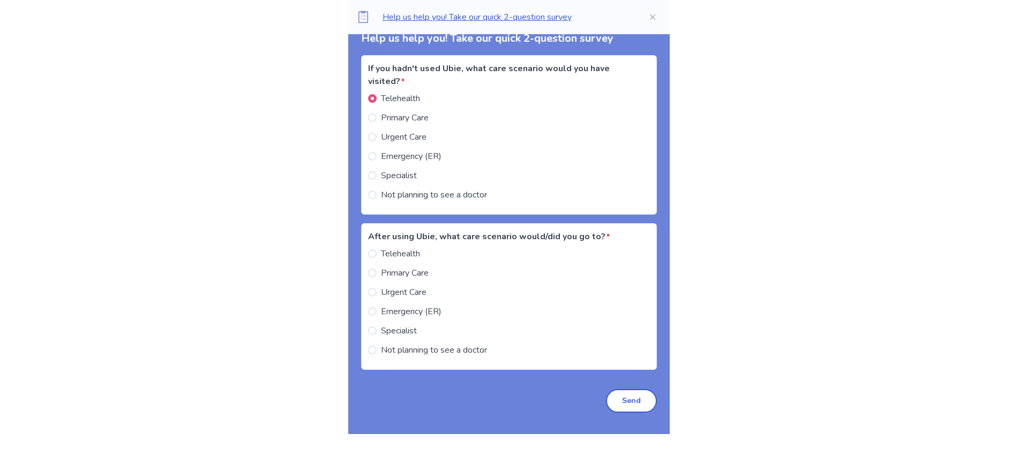
scroll to position [1726, 0]
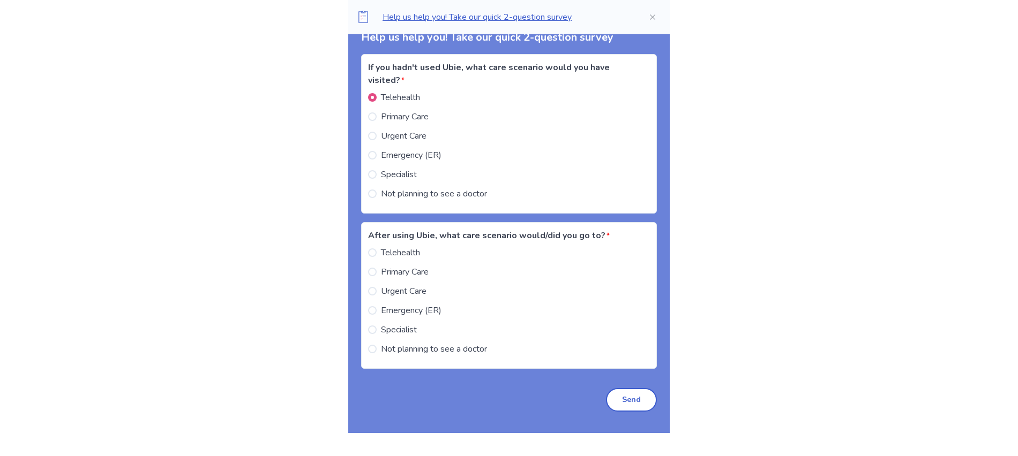
click at [377, 257] on span at bounding box center [372, 253] width 9 height 9
click at [623, 412] on button "Send" at bounding box center [631, 400] width 51 height 24
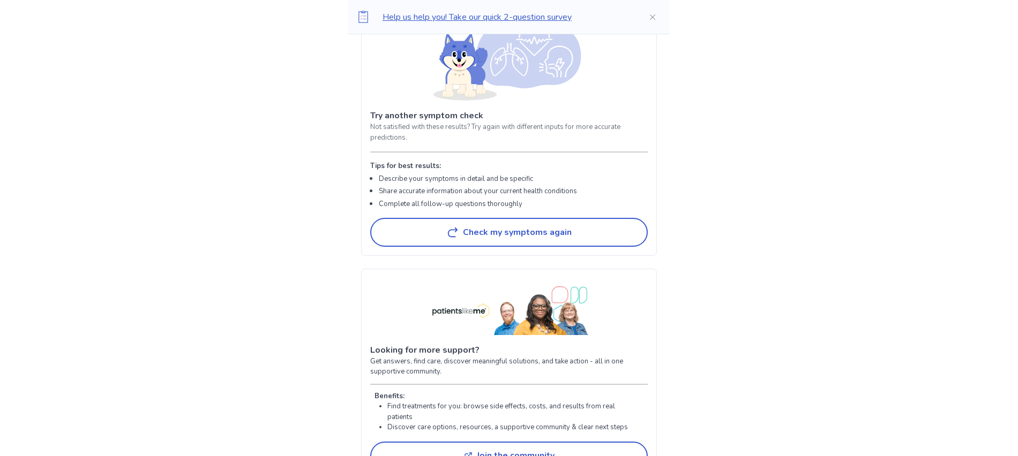
scroll to position [2050, 0]
